Goal: Transaction & Acquisition: Obtain resource

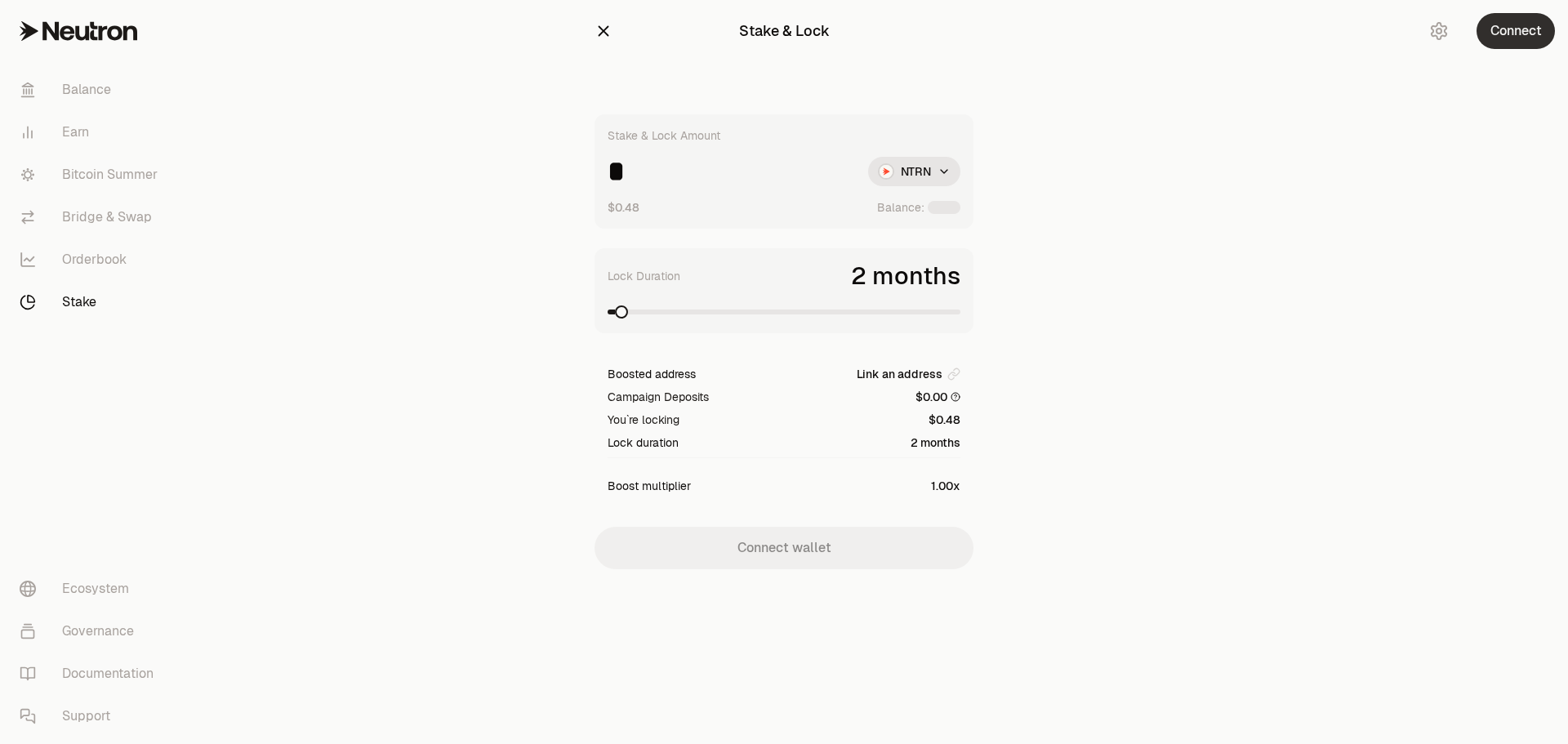
click at [1537, 35] on button "Connect" at bounding box center [1515, 31] width 78 height 36
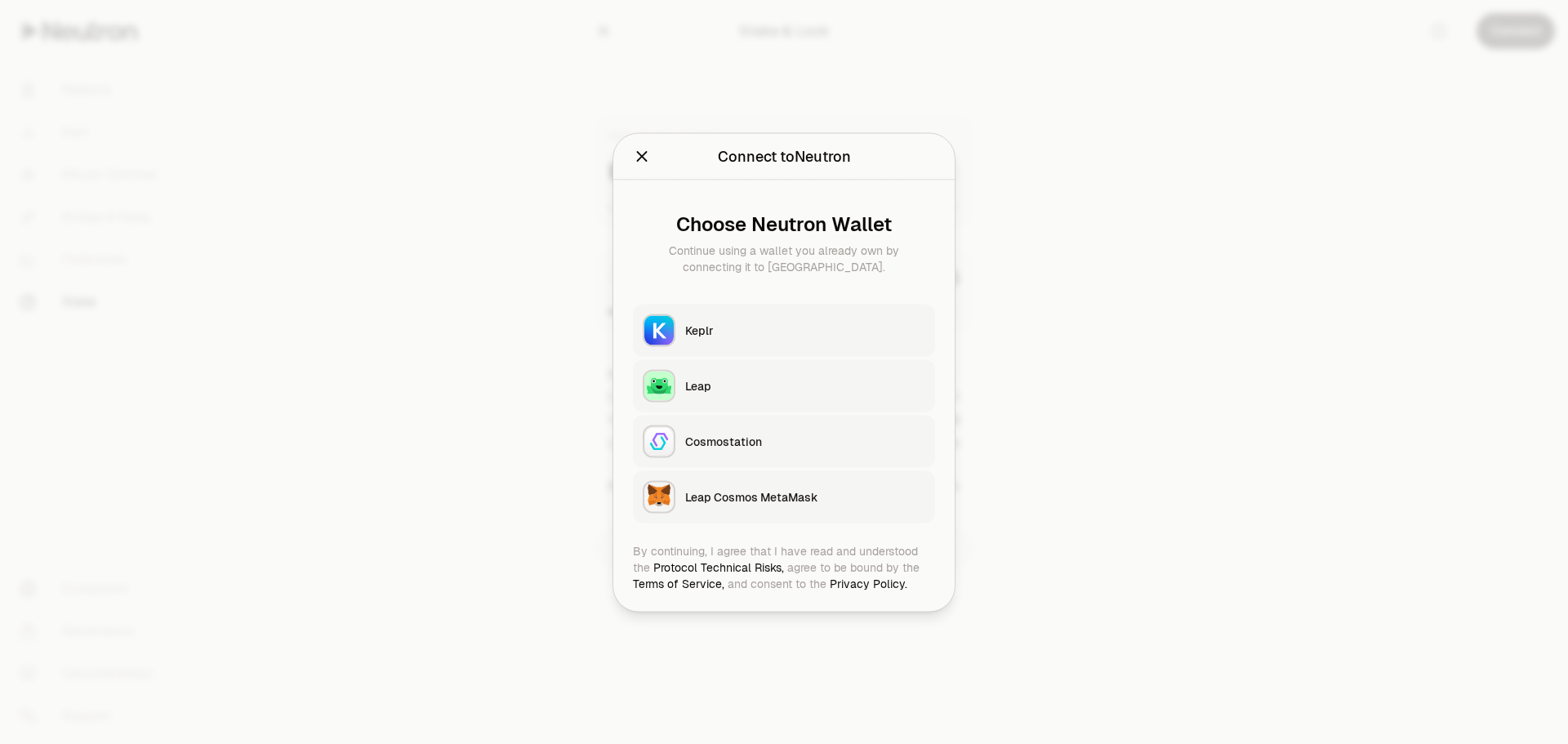
click at [694, 339] on button "Keplr" at bounding box center [784, 329] width 302 height 52
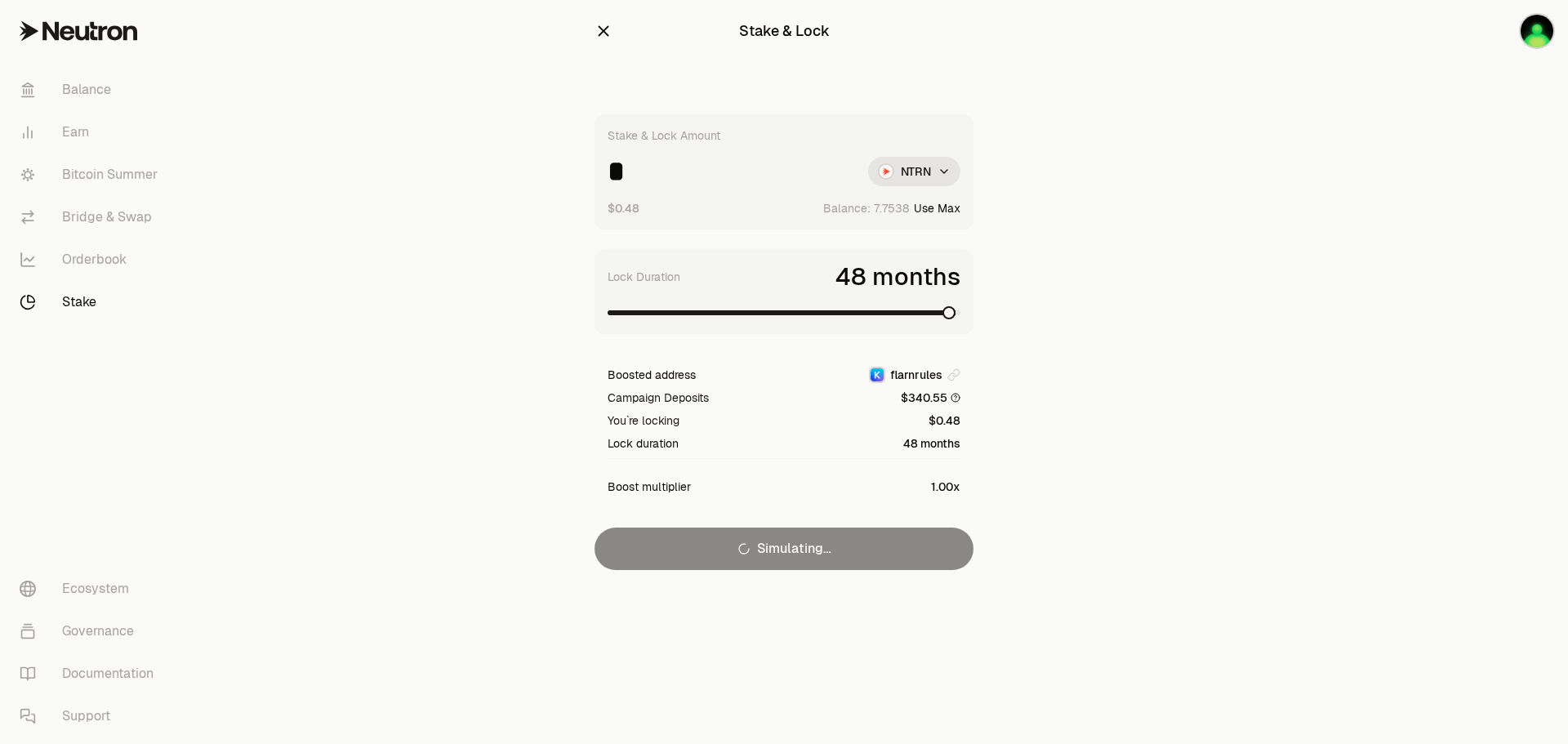
click at [956, 319] on span at bounding box center [949, 313] width 13 height 13
click at [874, 542] on div "Stake & Lock Amount * NTRN $0.48 Balance: Use Max Lock Duration 48 months Boost…" at bounding box center [783, 342] width 379 height 455
click at [90, 176] on link "Bitcoin Summer" at bounding box center [92, 174] width 170 height 42
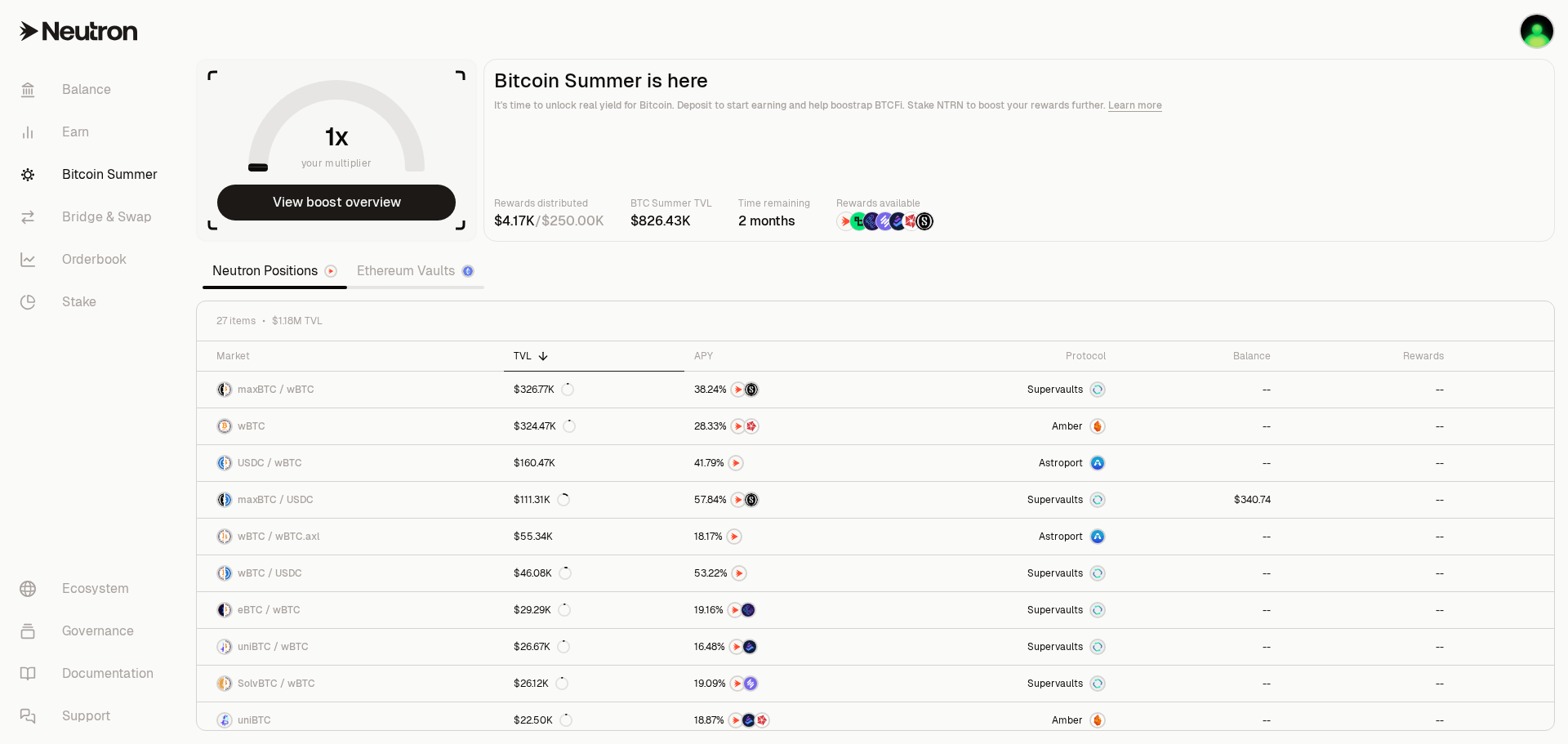
click at [416, 275] on link "Ethereum Vaults" at bounding box center [416, 271] width 137 height 33
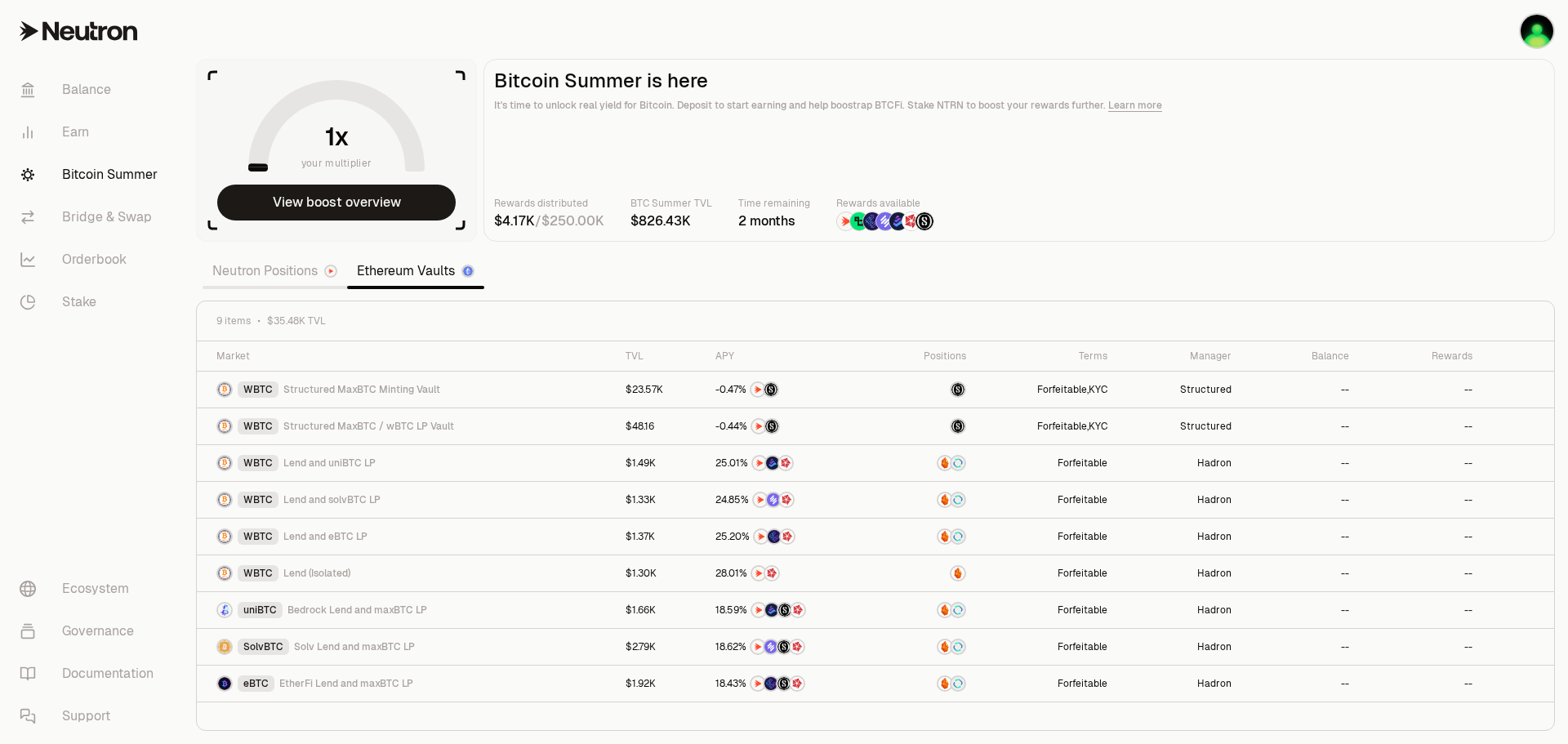
click at [280, 270] on link "Neutron Positions" at bounding box center [274, 271] width 144 height 33
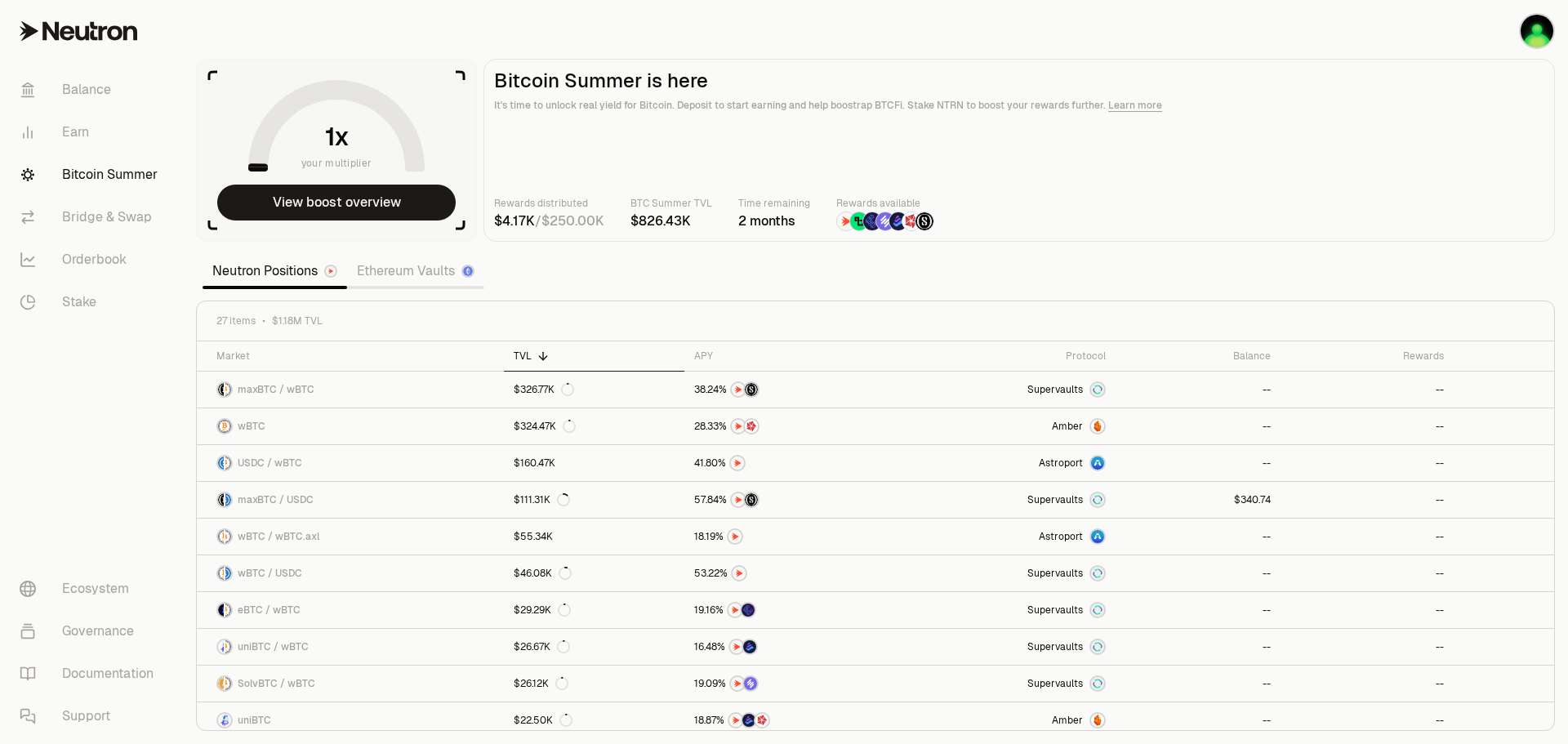
click at [410, 254] on div "Neutron Positions Ethereum Vaults" at bounding box center [342, 271] width 281 height 36
click at [413, 271] on link "Ethereum Vaults" at bounding box center [416, 271] width 137 height 33
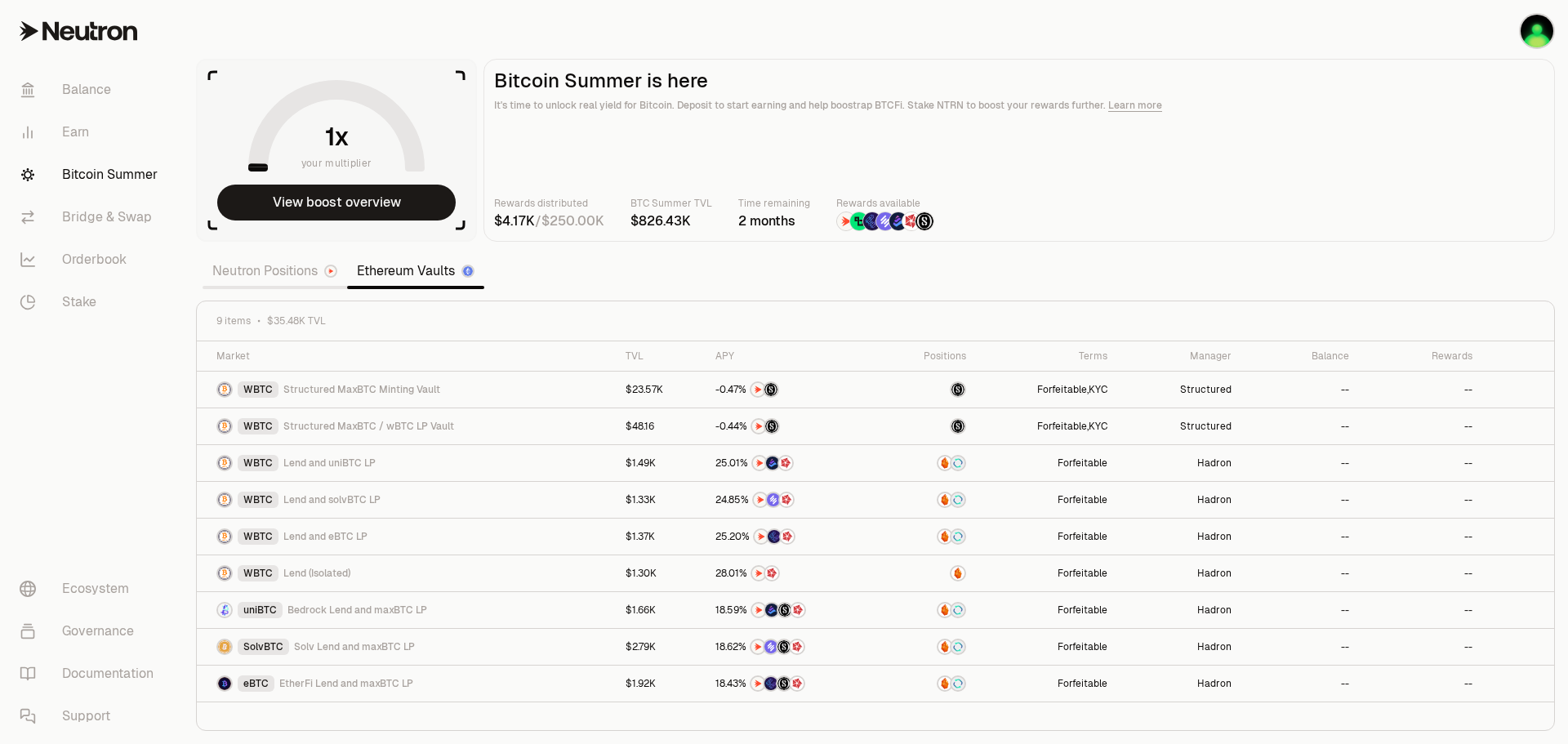
click at [280, 264] on link "Neutron Positions" at bounding box center [274, 271] width 144 height 33
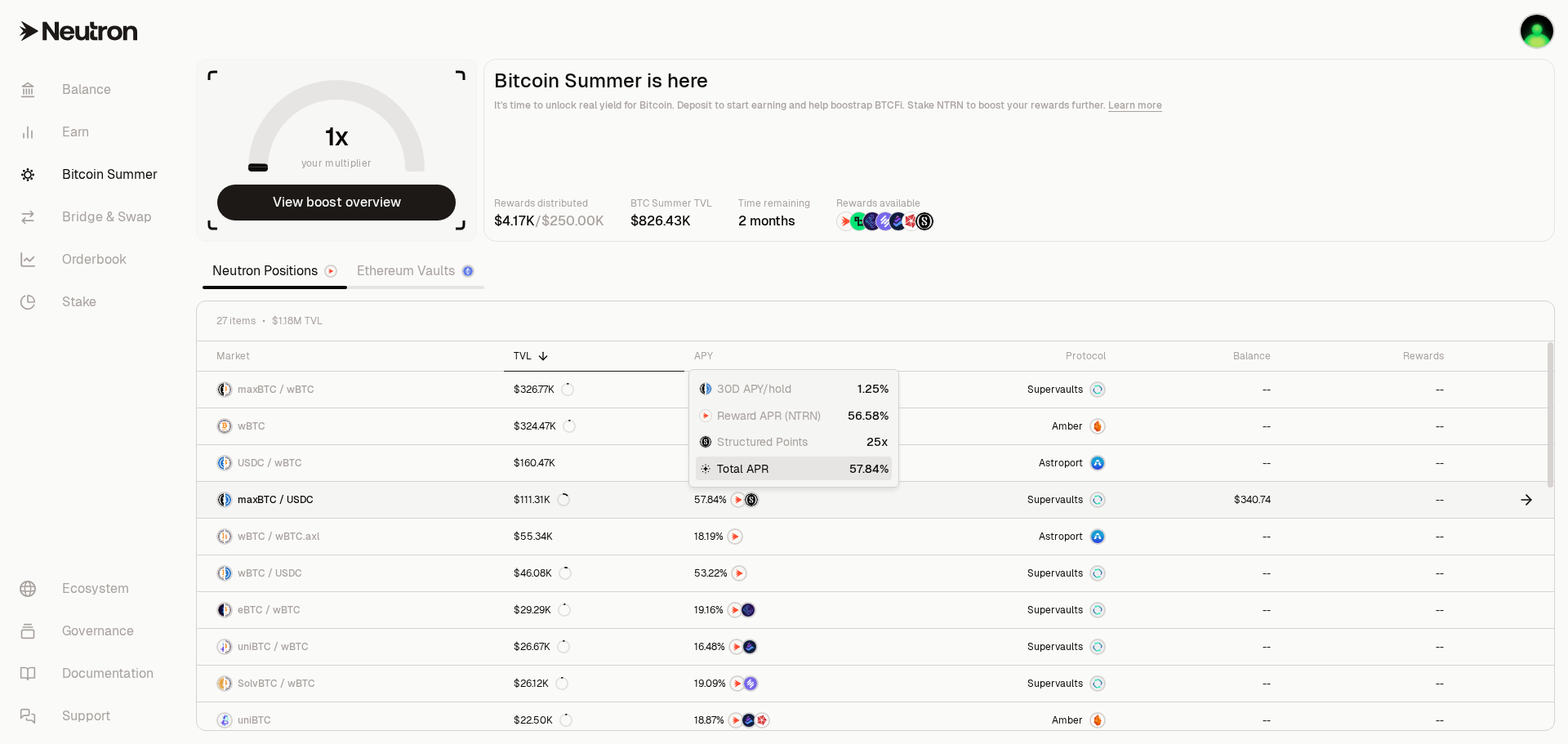
click at [811, 497] on div at bounding box center [792, 500] width 196 height 16
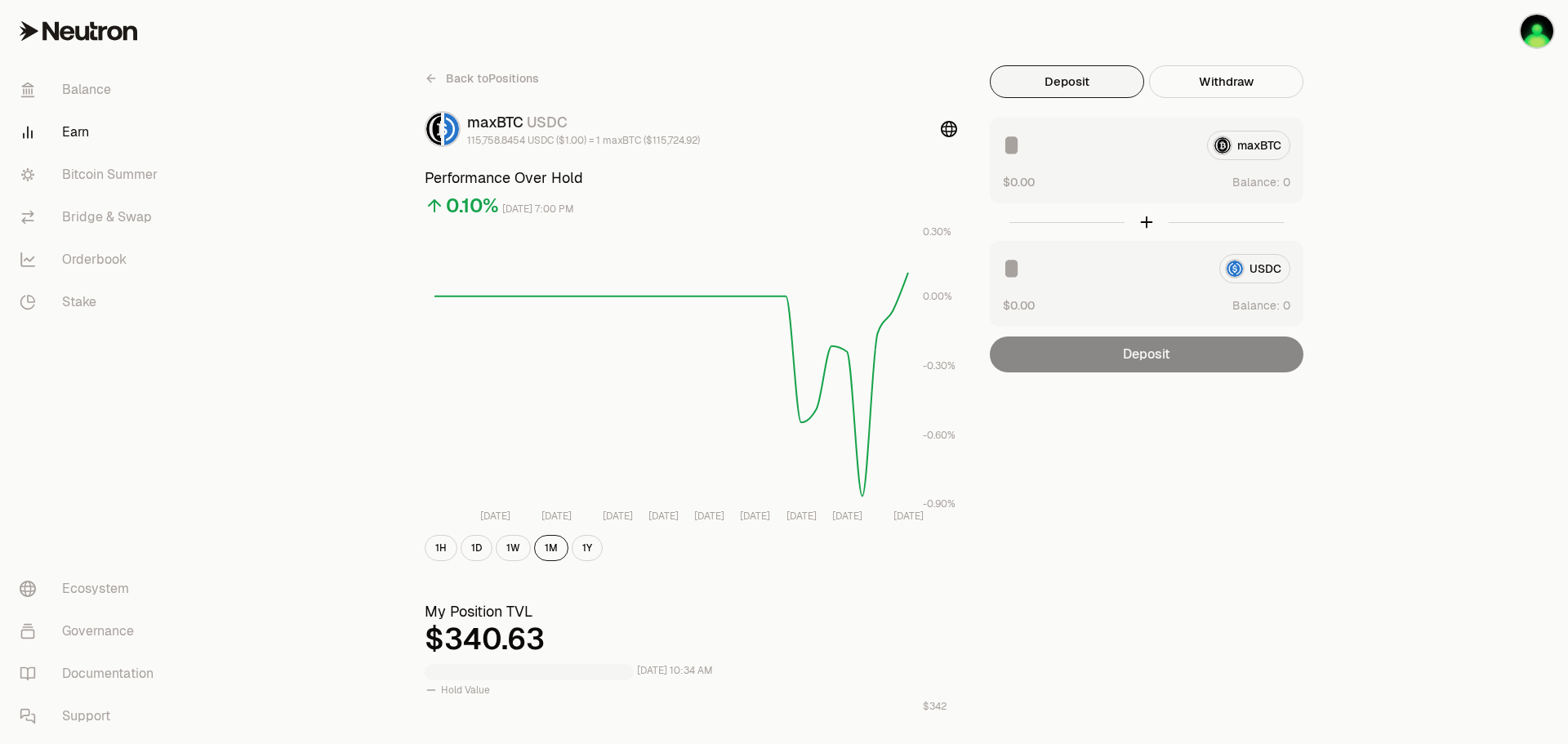
click at [78, 123] on link "Earn" at bounding box center [92, 132] width 170 height 42
